Goal: Navigation & Orientation: Find specific page/section

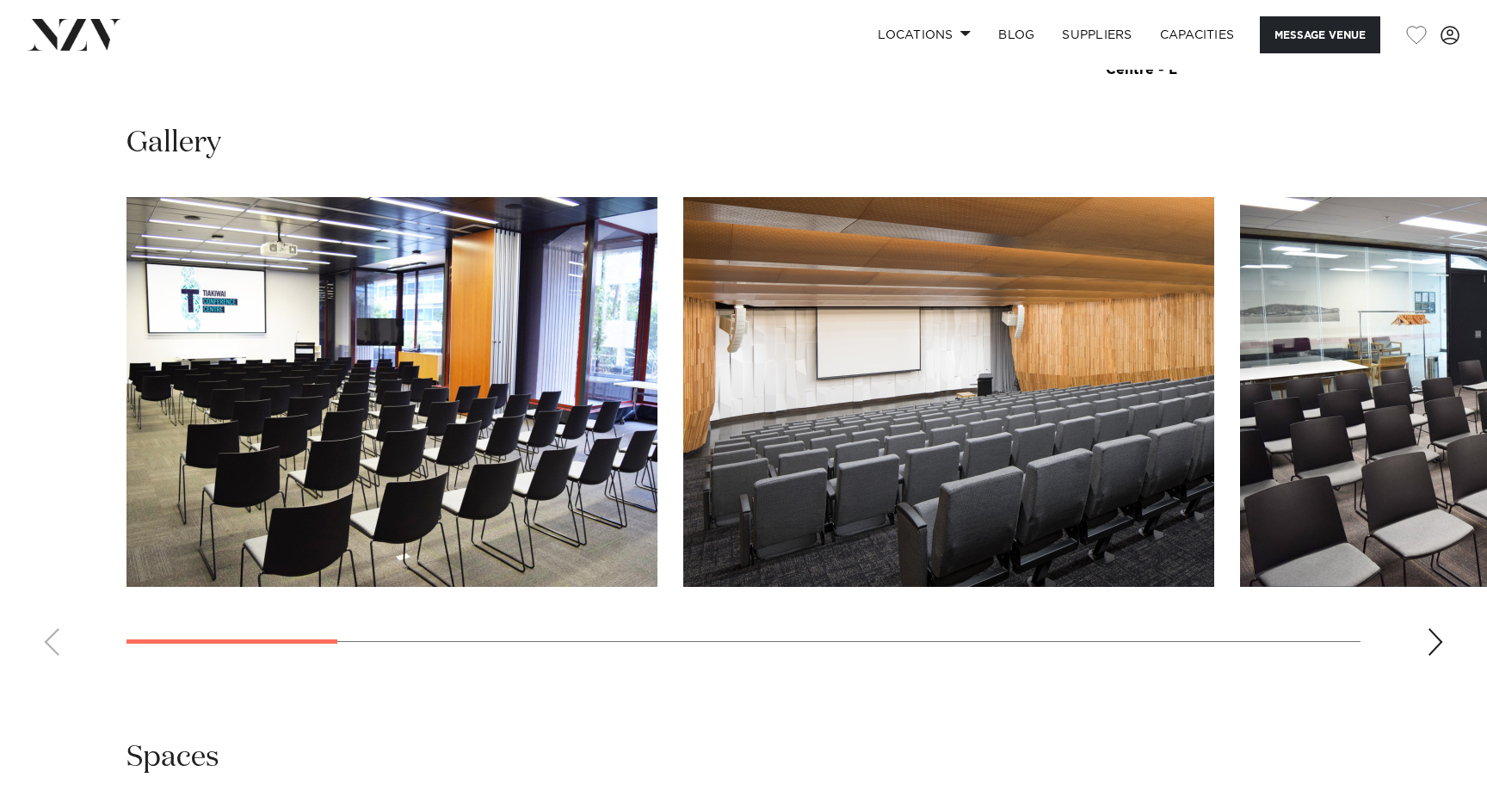
scroll to position [1589, 0]
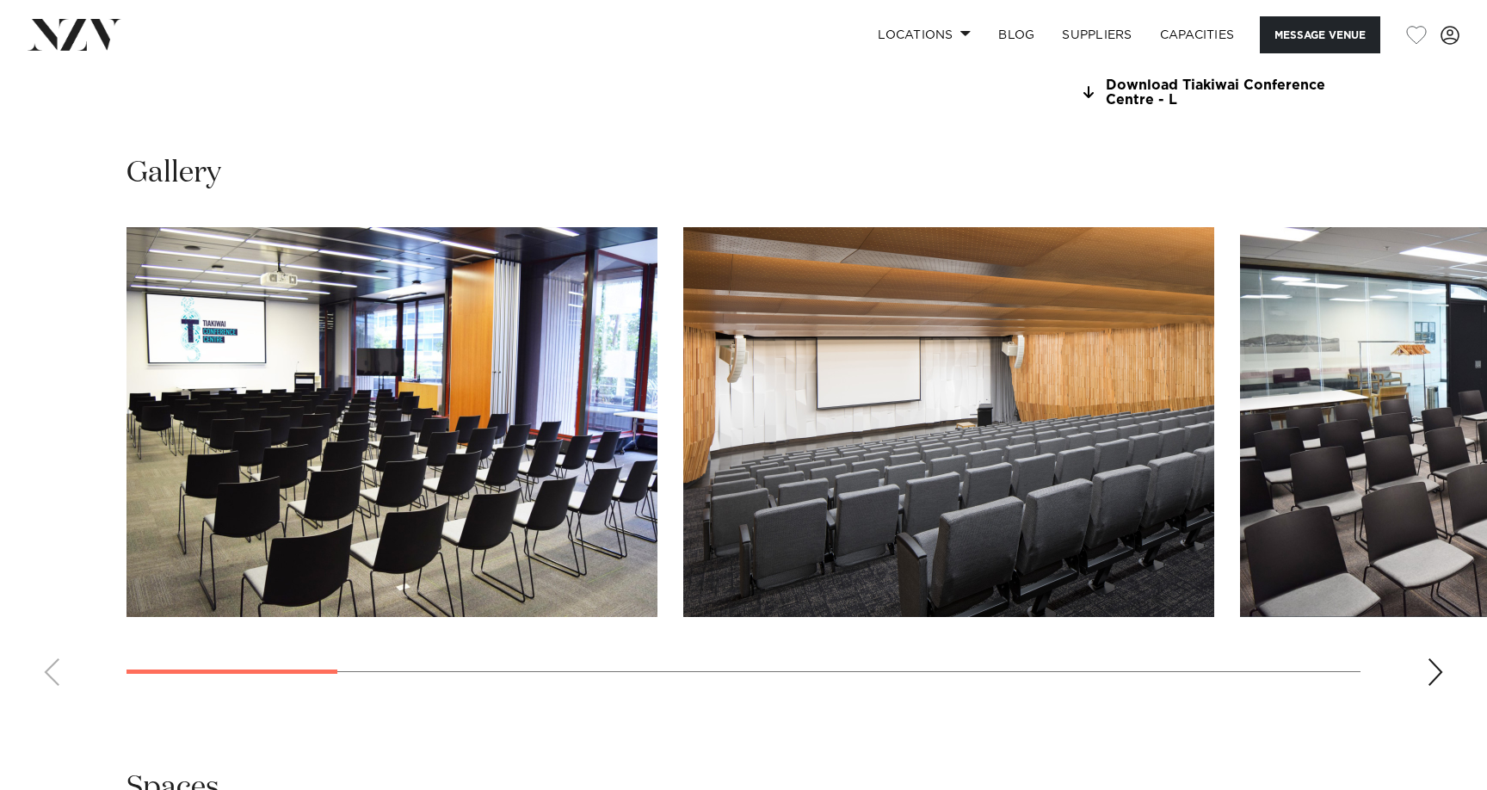
click at [1438, 681] on div "Next slide" at bounding box center [1434, 672] width 17 height 28
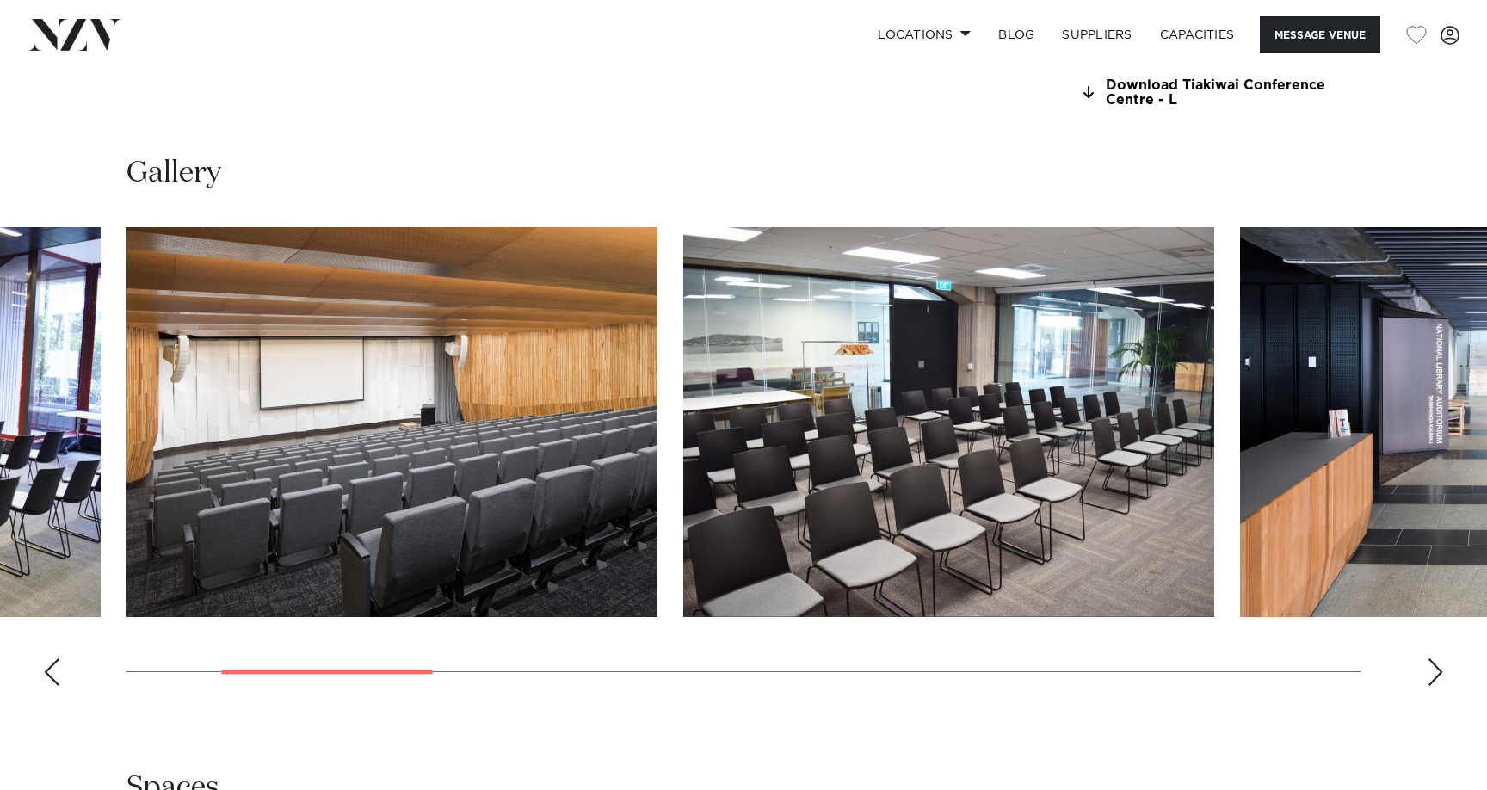
click at [1438, 681] on div "Next slide" at bounding box center [1434, 672] width 17 height 28
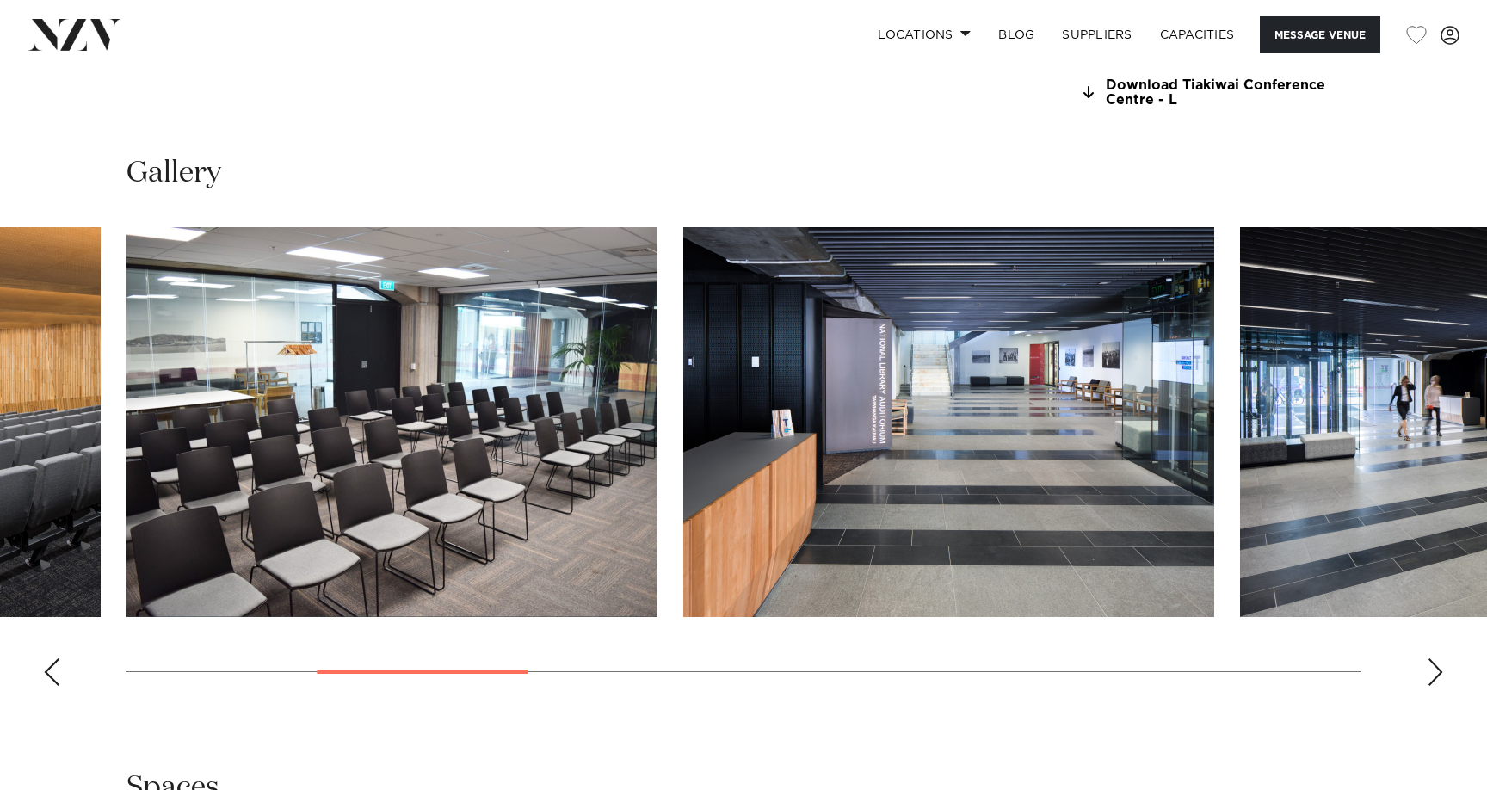
click at [1438, 681] on div "Next slide" at bounding box center [1434, 672] width 17 height 28
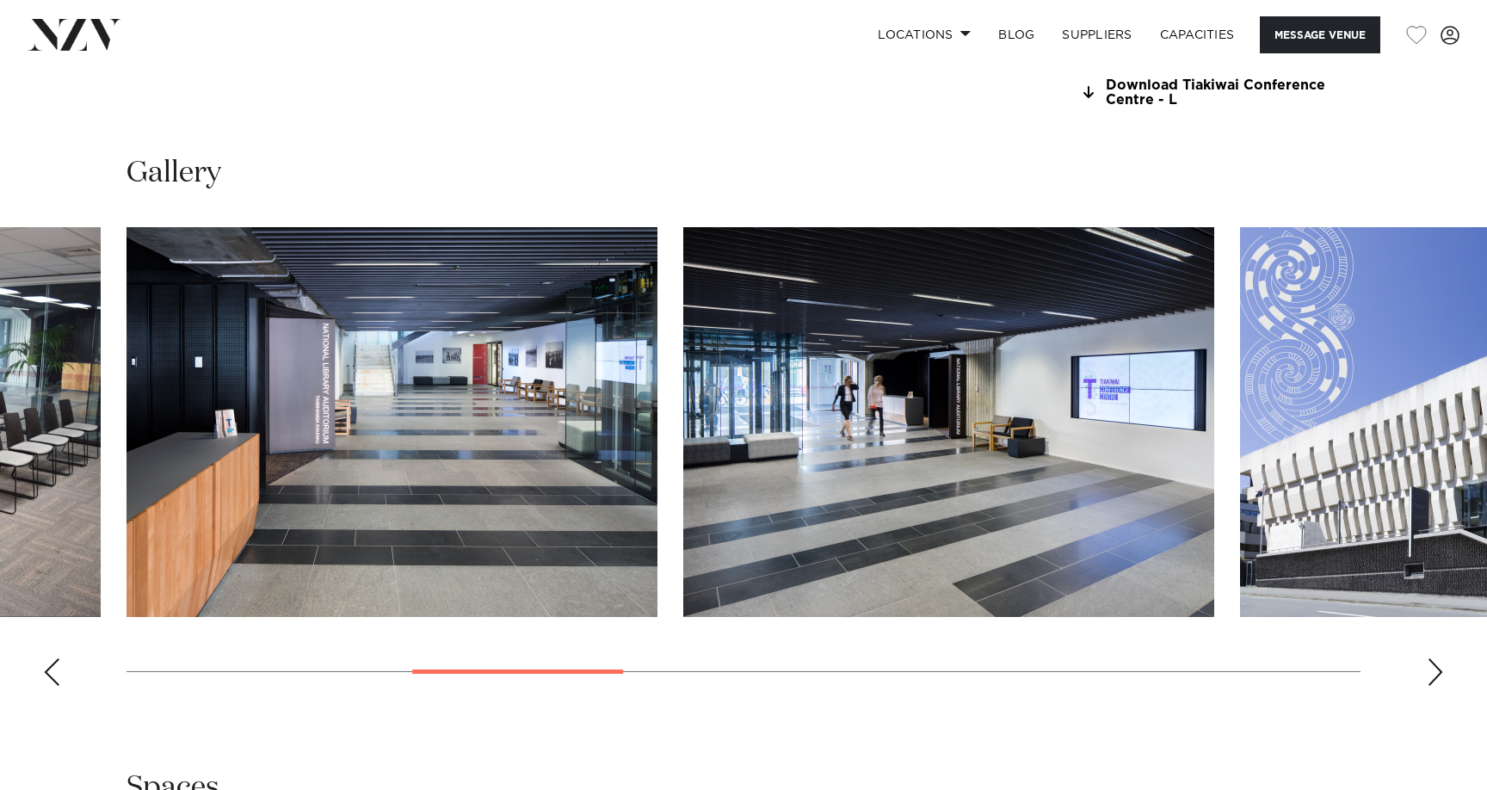
click at [1438, 681] on div "Next slide" at bounding box center [1434, 672] width 17 height 28
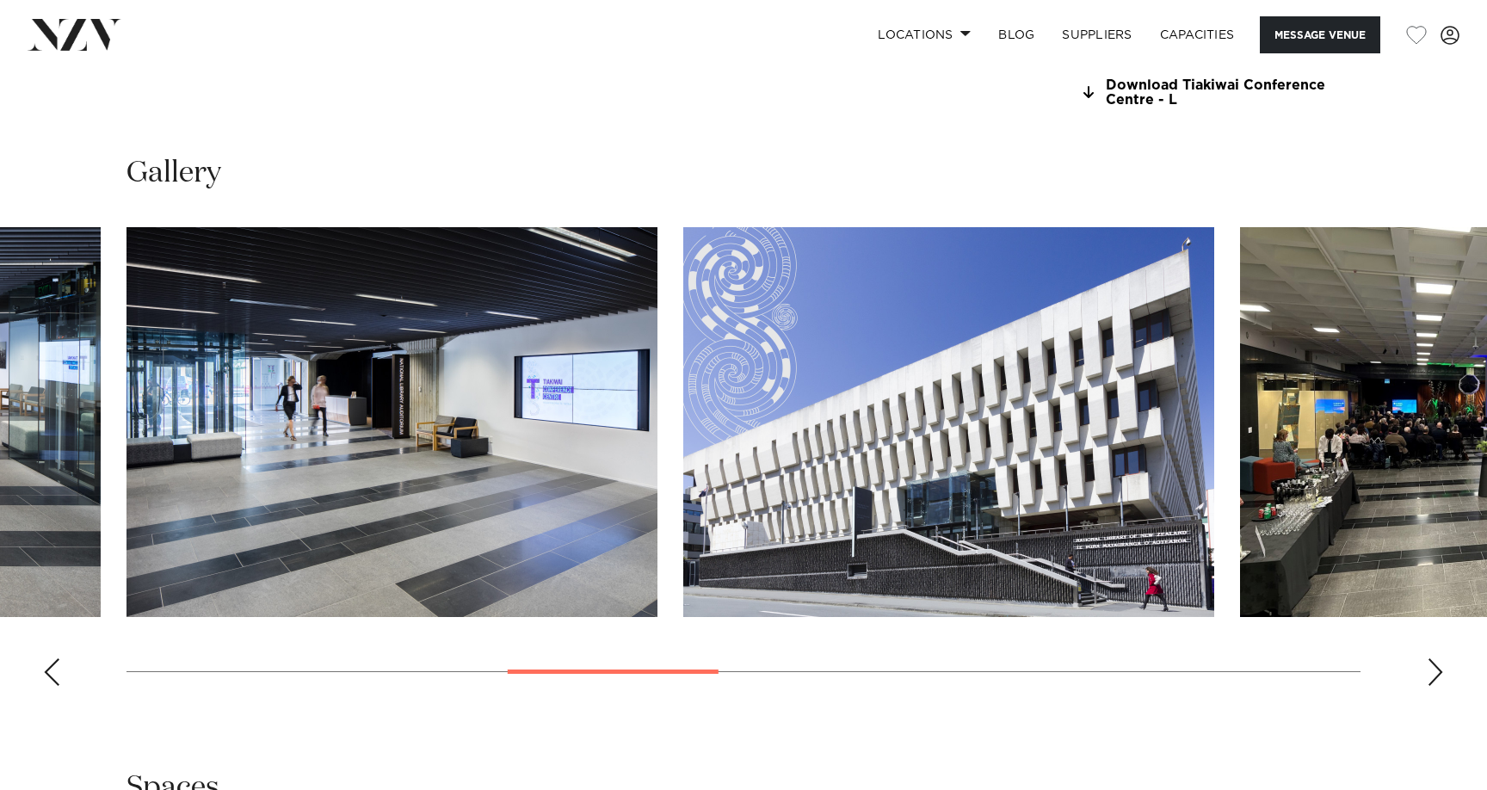
click at [1438, 681] on div "Next slide" at bounding box center [1434, 672] width 17 height 28
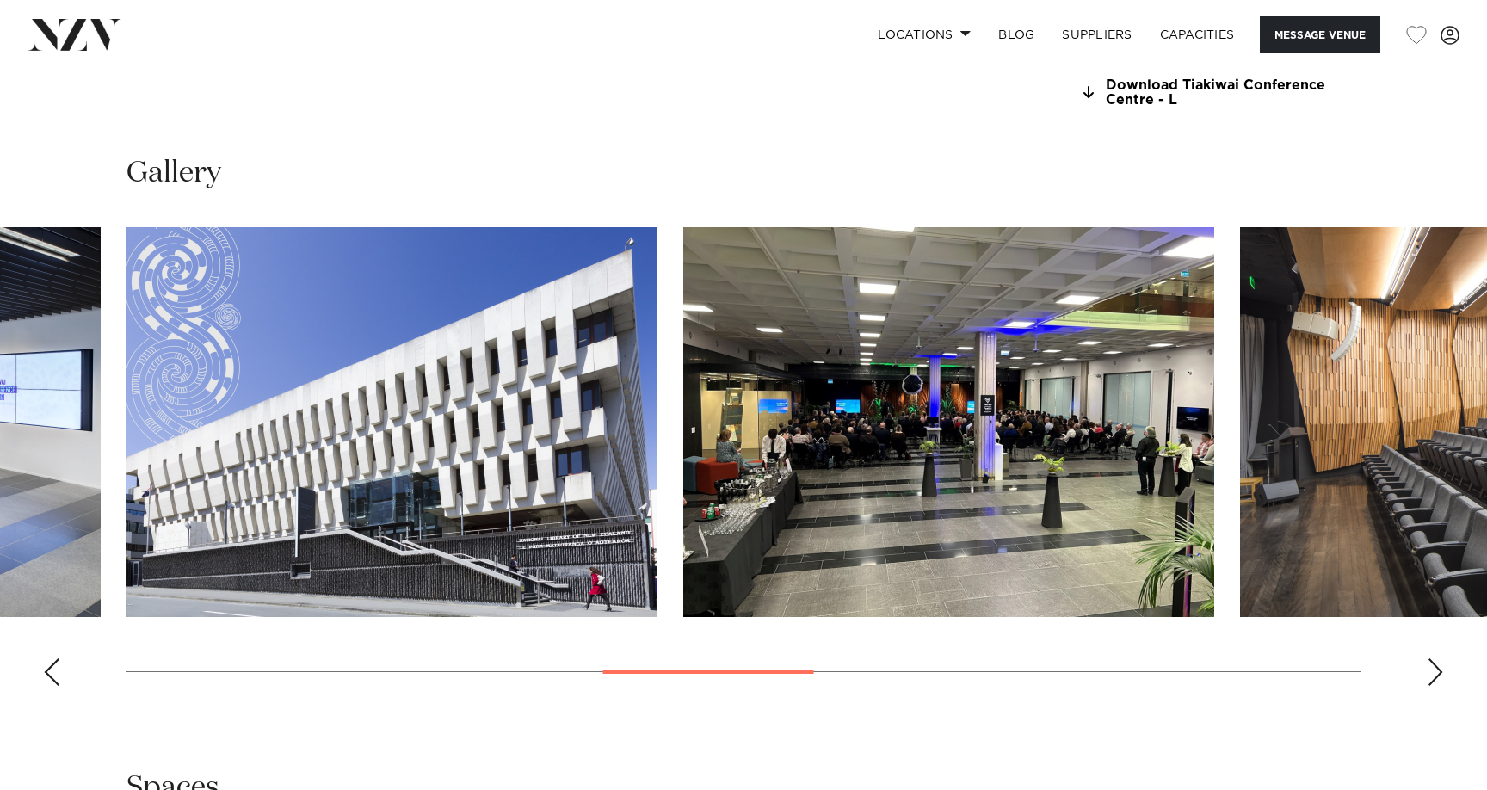
click at [1438, 681] on div "Next slide" at bounding box center [1434, 672] width 17 height 28
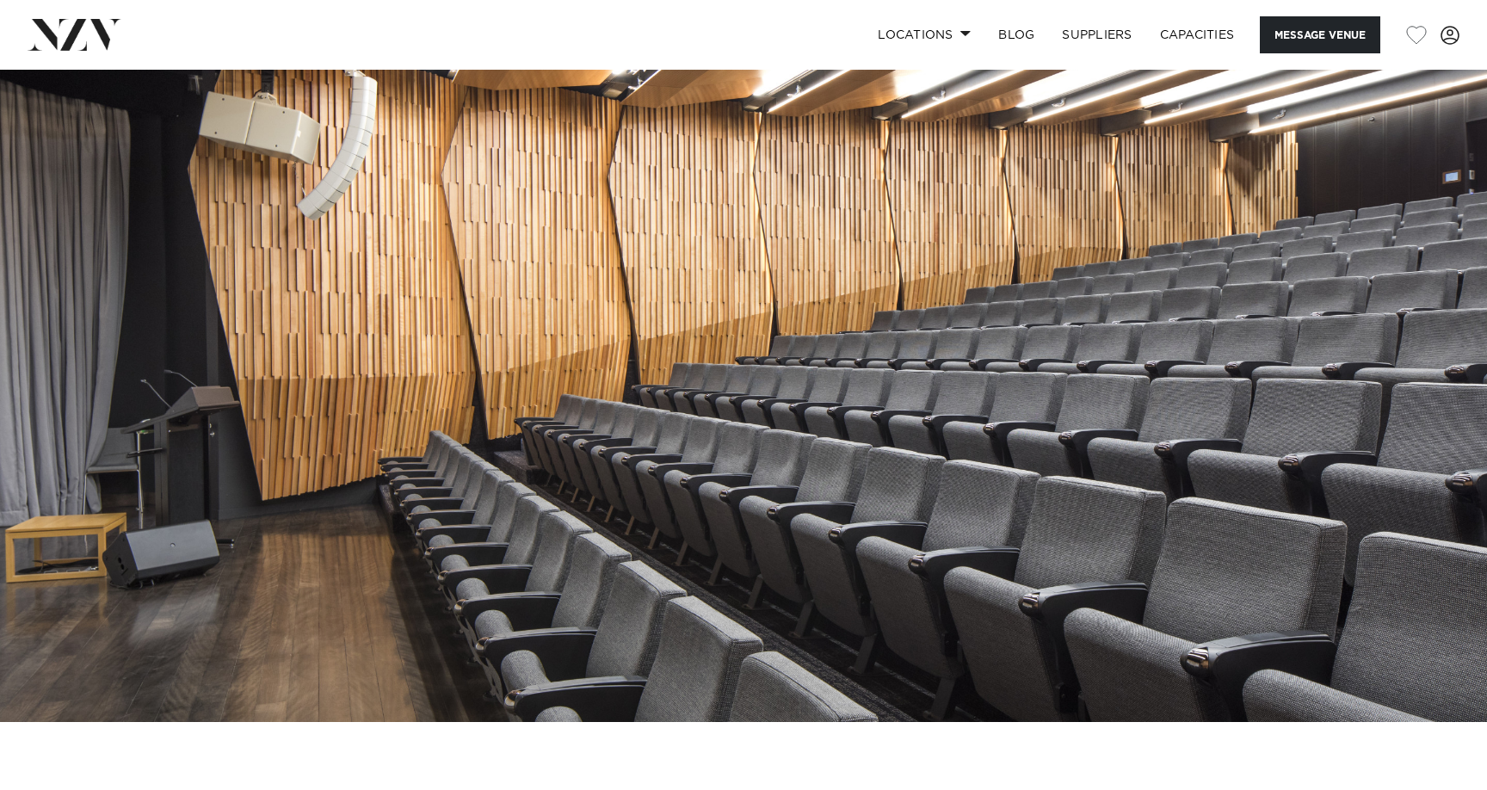
scroll to position [0, 0]
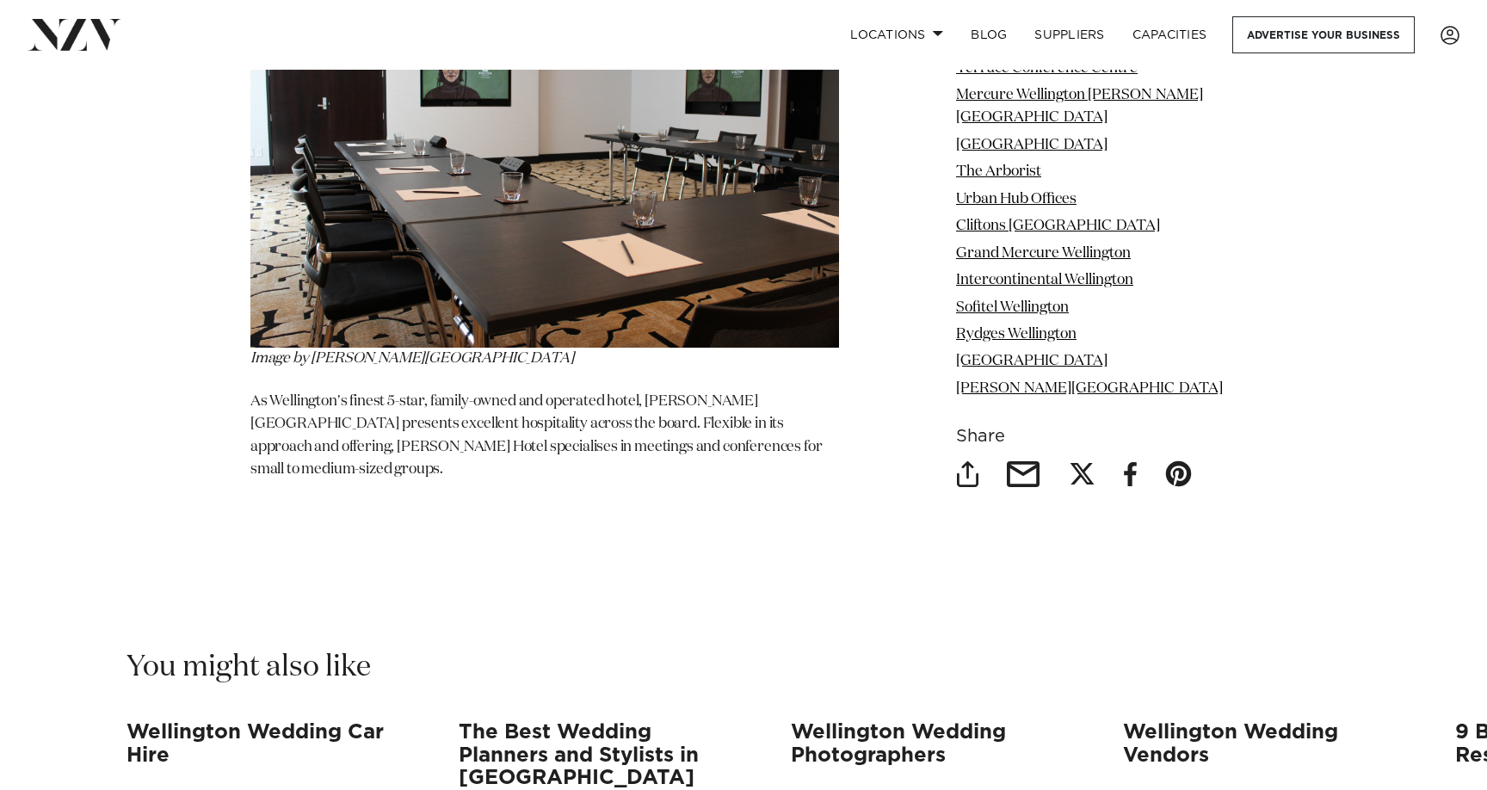
scroll to position [21705, 0]
